Goal: Find specific page/section: Find specific page/section

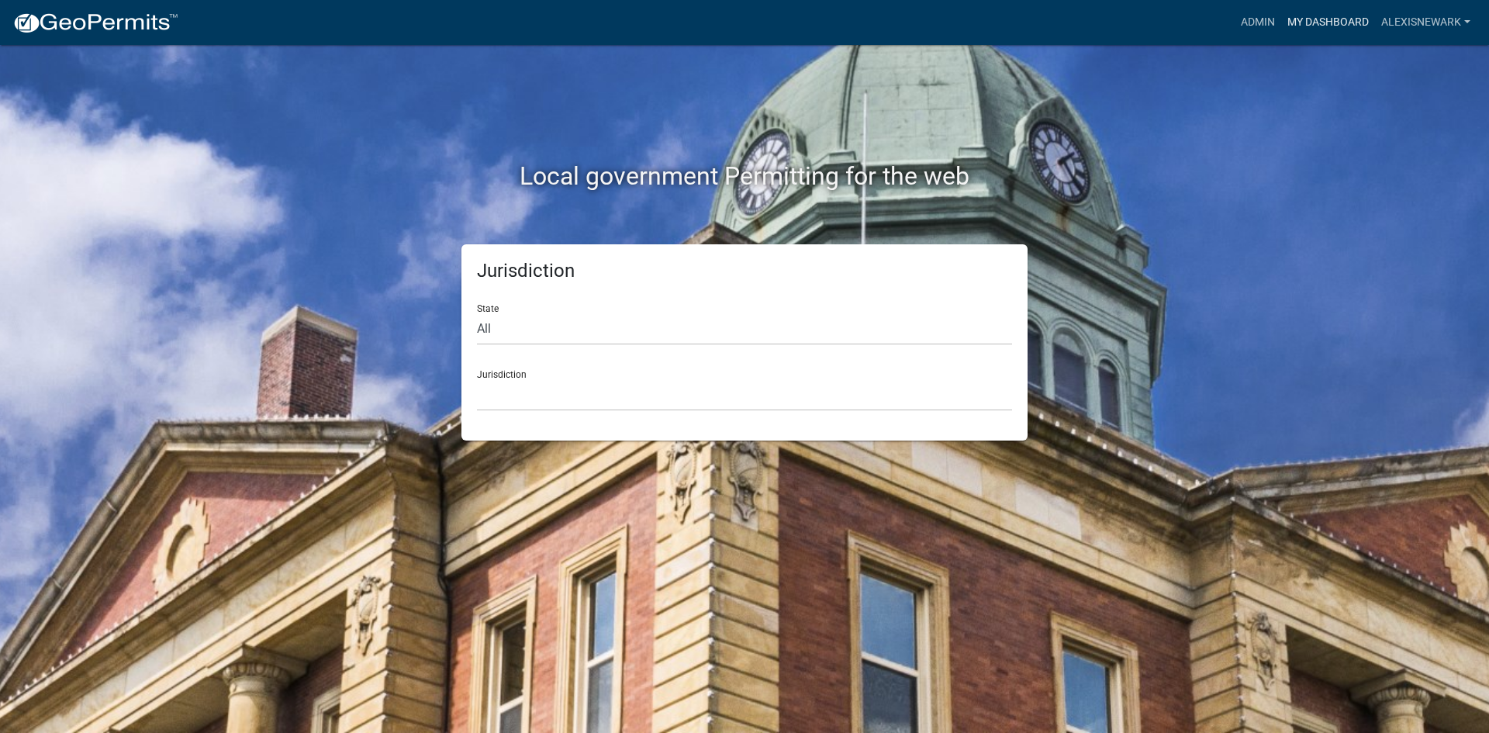
click at [1190, 19] on link "My Dashboard" at bounding box center [1328, 22] width 94 height 29
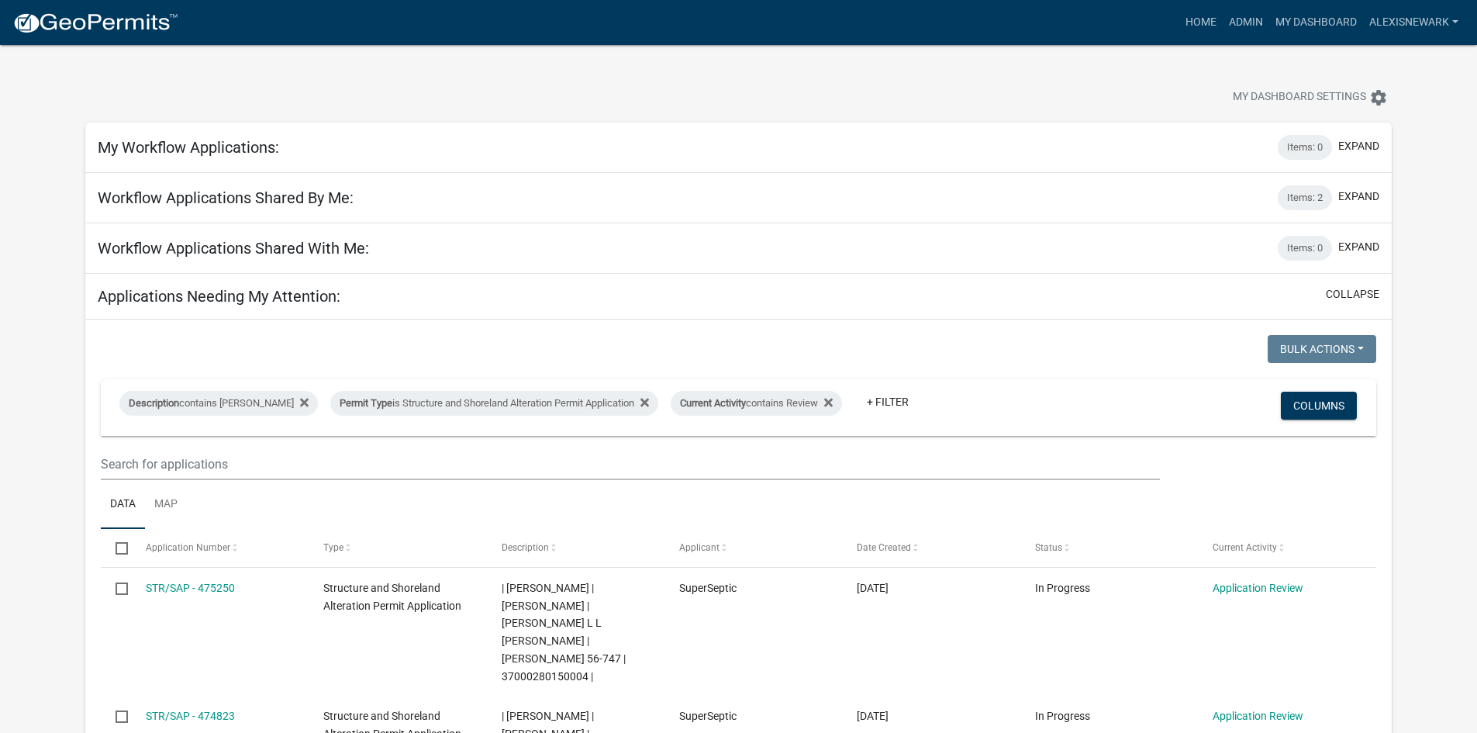
click at [561, 76] on div "My Dashboard Settings settings" at bounding box center [739, 80] width 1330 height 71
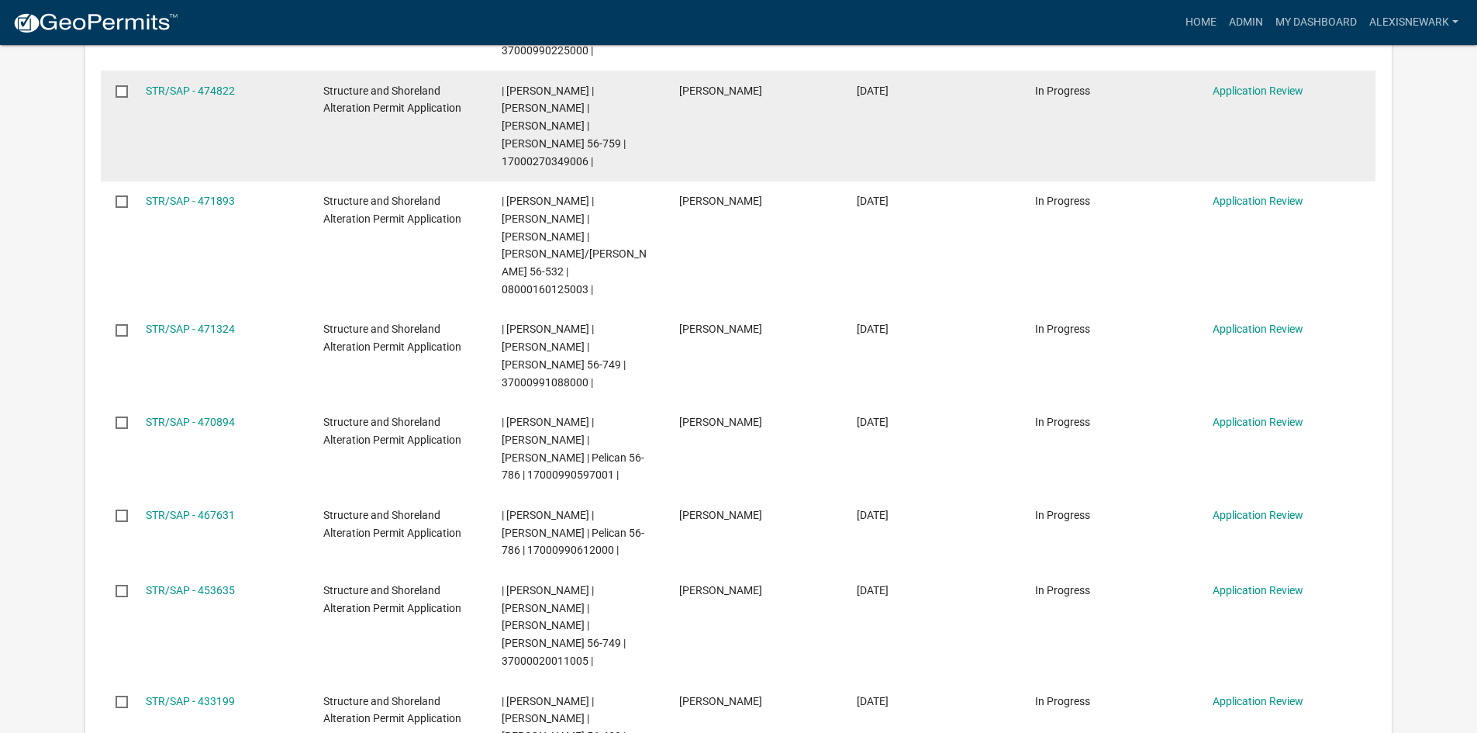
scroll to position [737, 0]
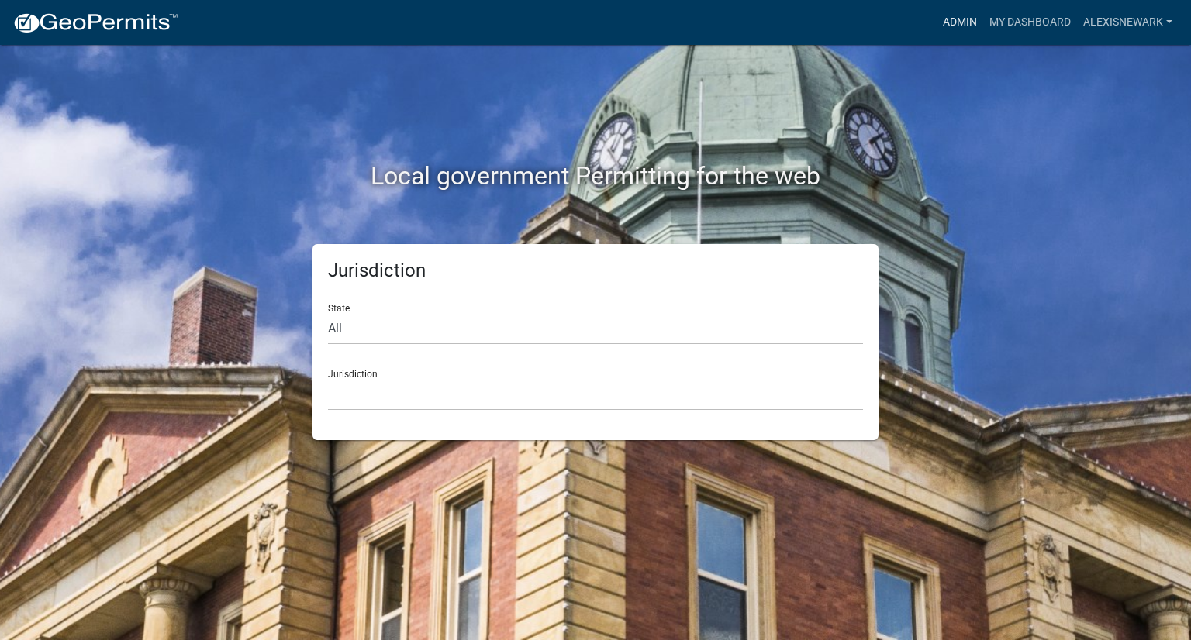
click at [947, 27] on link "Admin" at bounding box center [960, 22] width 47 height 29
